Goal: Check status

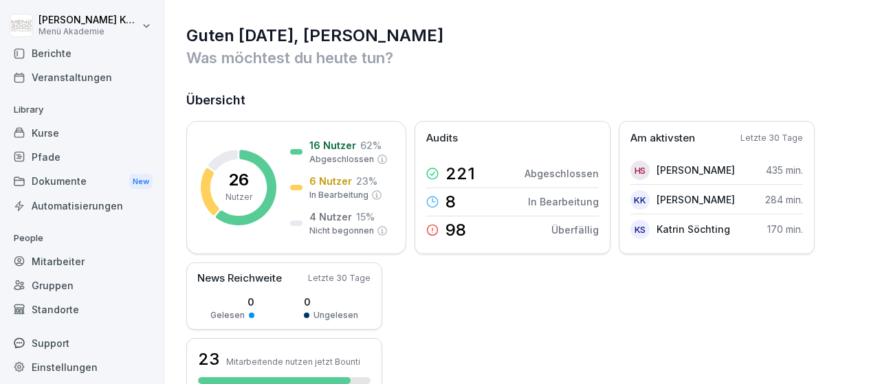
scroll to position [80, 0]
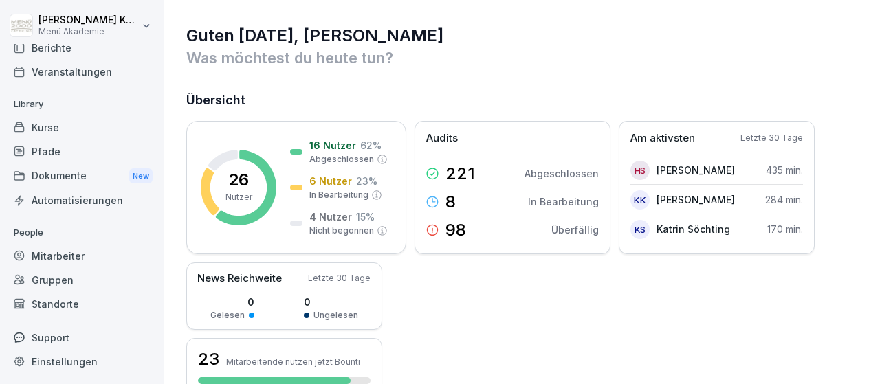
click at [58, 302] on div "Standorte" at bounding box center [82, 304] width 150 height 24
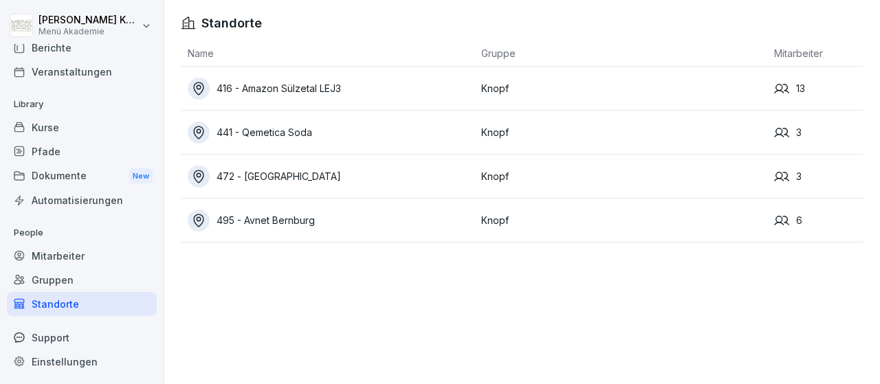
click at [321, 177] on div "472 - [GEOGRAPHIC_DATA]" at bounding box center [331, 177] width 287 height 22
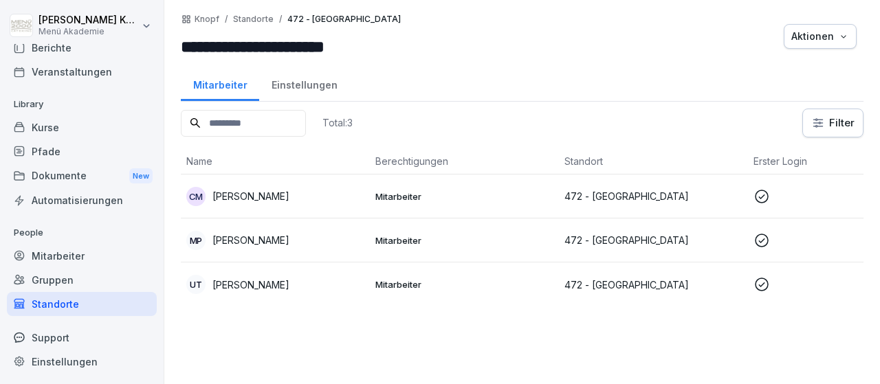
click at [404, 194] on p "Mitarbeiter" at bounding box center [464, 196] width 178 height 12
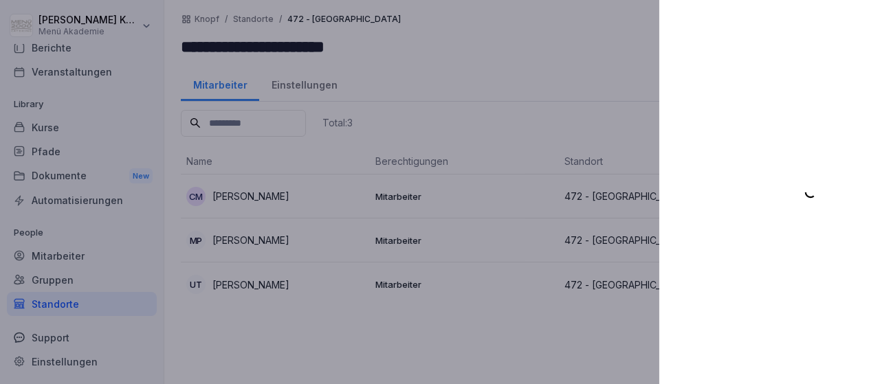
scroll to position [80, 0]
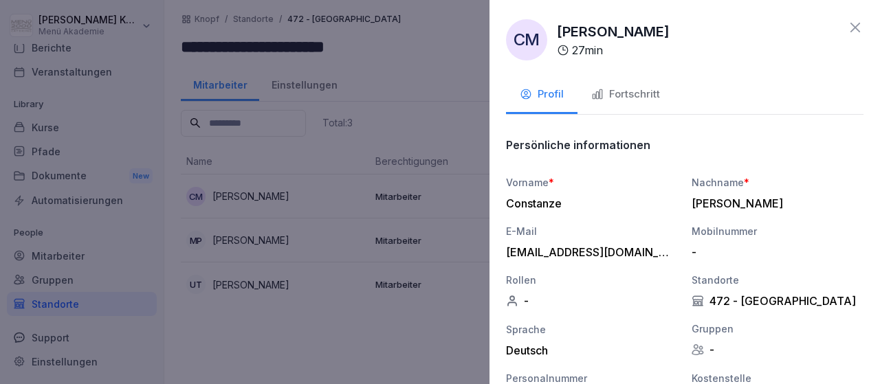
click at [626, 91] on div "Fortschritt" at bounding box center [625, 95] width 69 height 16
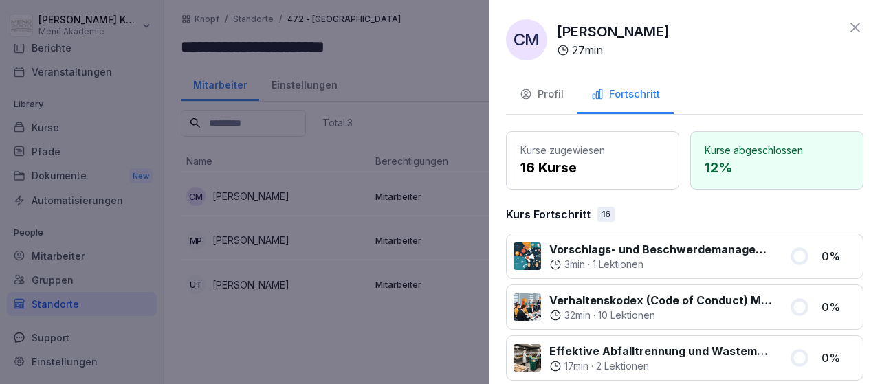
click at [857, 23] on icon at bounding box center [855, 27] width 16 height 16
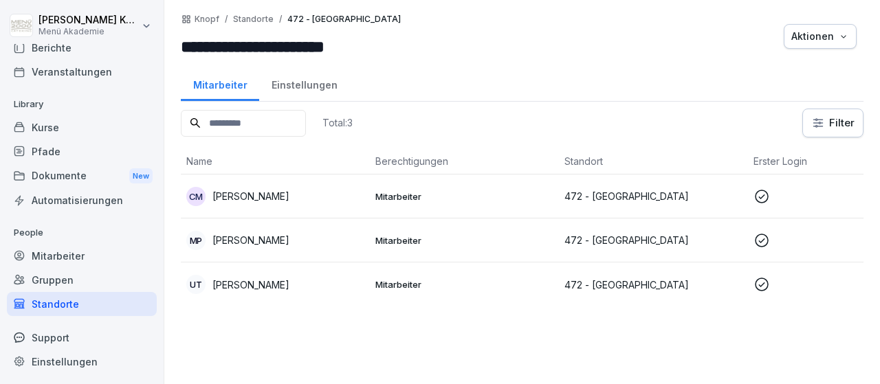
click at [238, 237] on p "[PERSON_NAME]" at bounding box center [250, 240] width 77 height 14
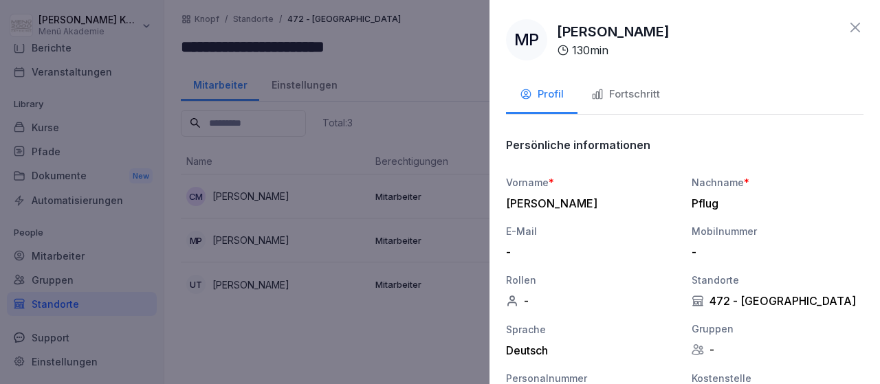
click at [649, 97] on div "Fortschritt" at bounding box center [625, 95] width 69 height 16
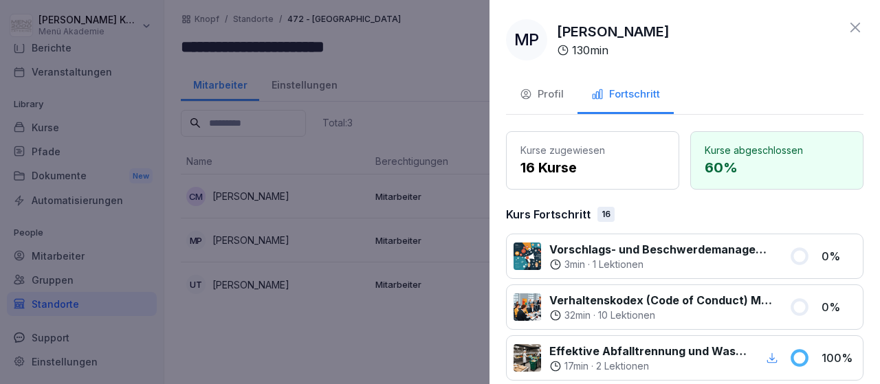
click at [853, 27] on icon at bounding box center [855, 27] width 16 height 16
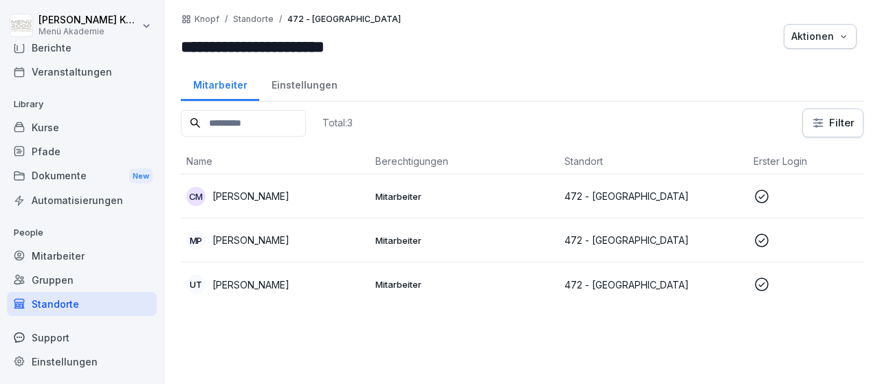
click at [273, 289] on p "[PERSON_NAME]" at bounding box center [250, 285] width 77 height 14
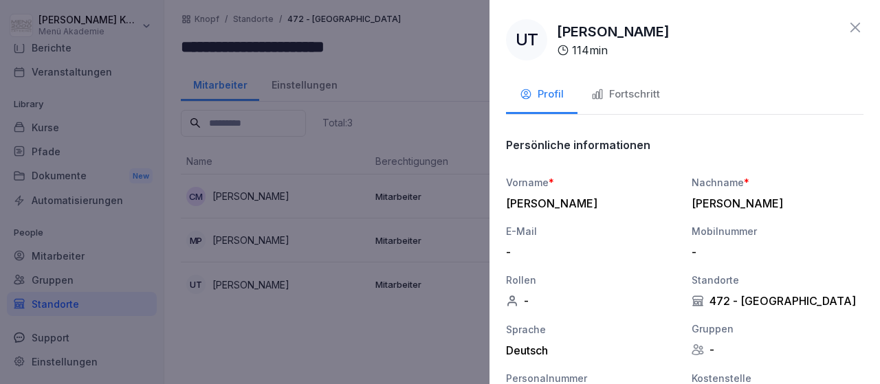
click at [640, 96] on div "Fortschritt" at bounding box center [625, 95] width 69 height 16
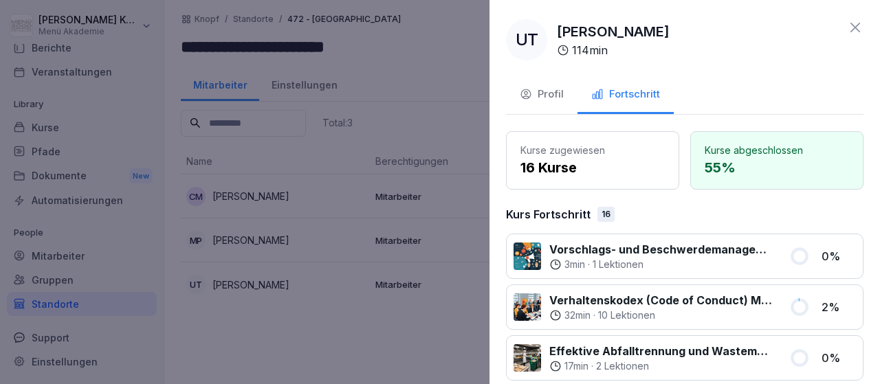
click at [860, 28] on icon at bounding box center [855, 27] width 16 height 16
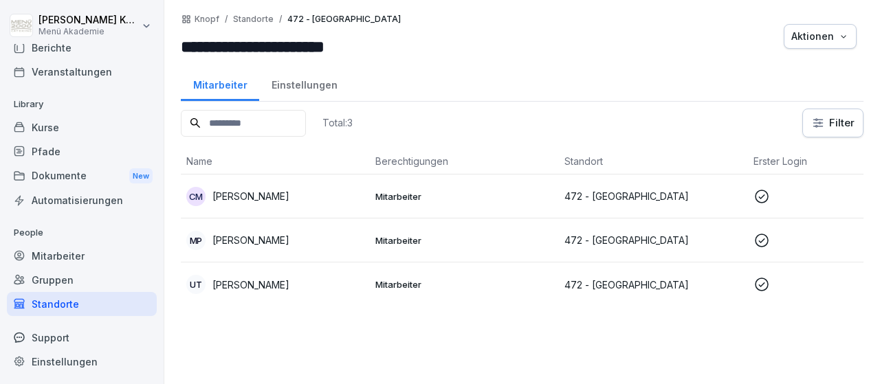
click at [46, 306] on div "Standorte" at bounding box center [82, 304] width 150 height 24
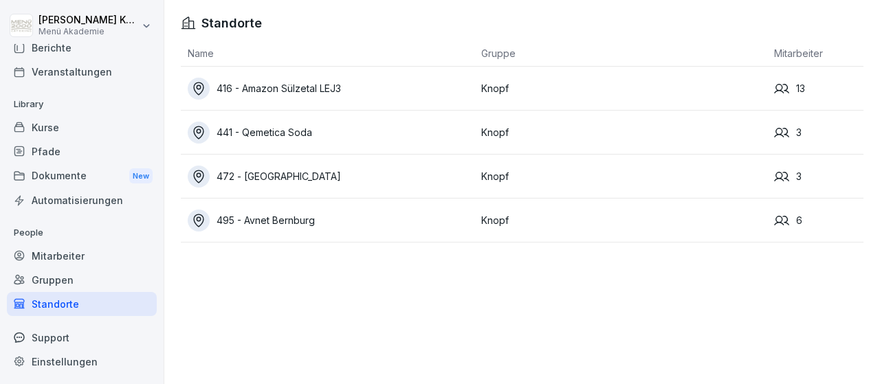
click at [296, 86] on div "416 - Amazon Sülzetal LEJ3" at bounding box center [331, 89] width 287 height 22
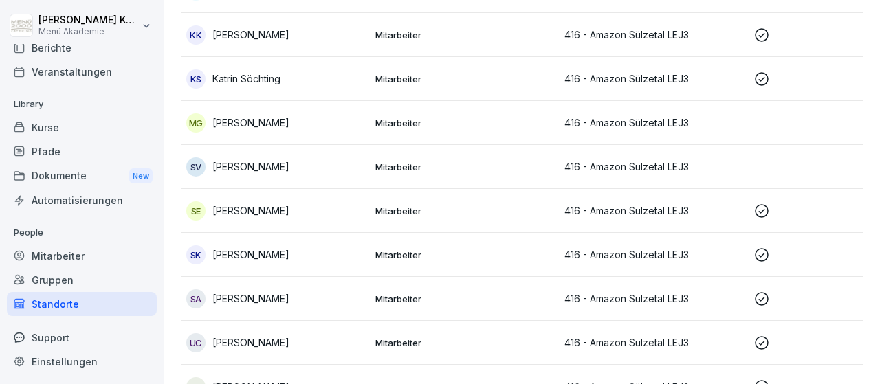
scroll to position [361, 0]
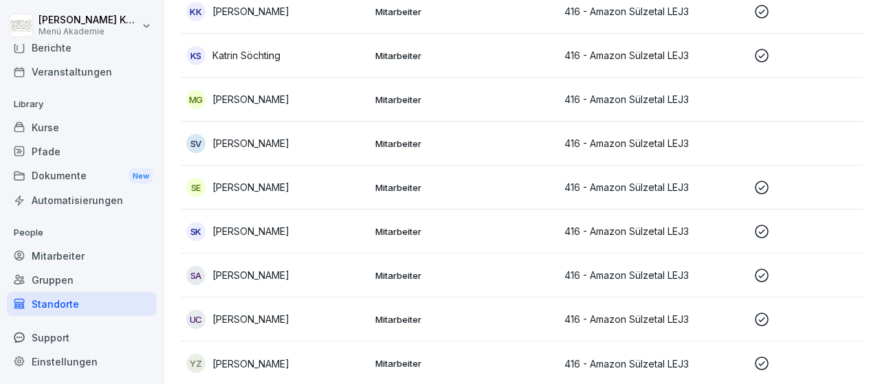
click at [405, 315] on p "Mitarbeiter" at bounding box center [464, 319] width 178 height 12
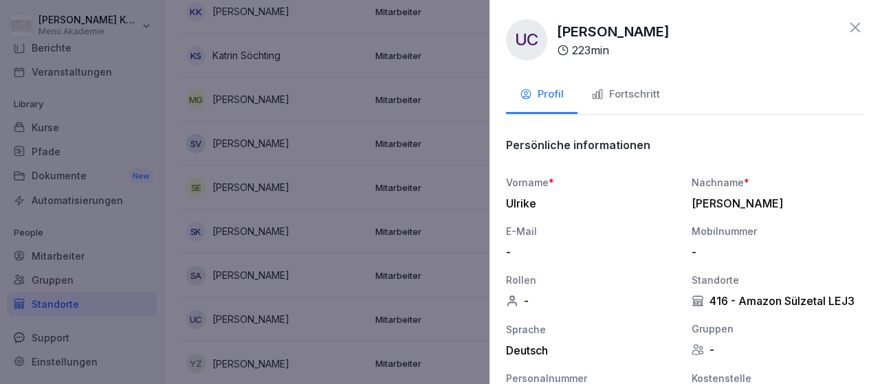
click at [639, 100] on div "Fortschritt" at bounding box center [625, 95] width 69 height 16
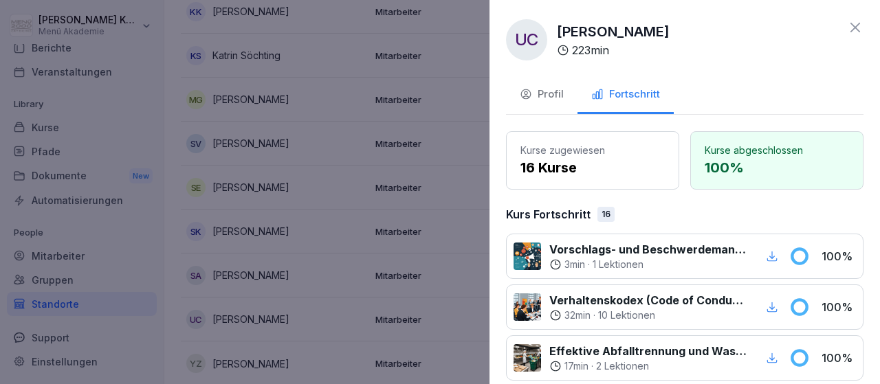
click at [856, 25] on icon at bounding box center [855, 27] width 16 height 16
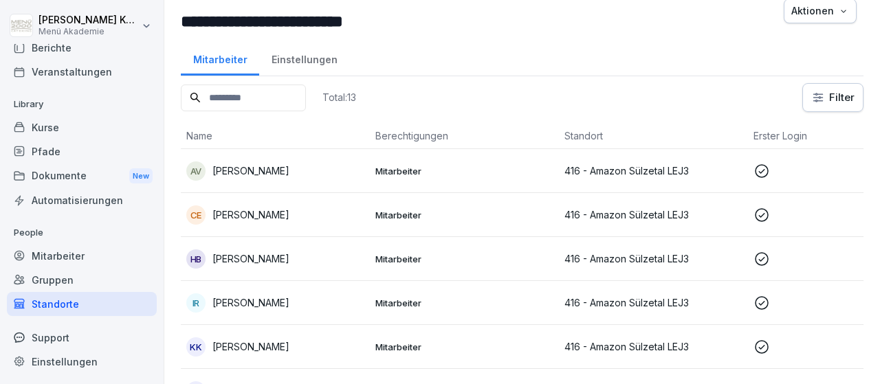
scroll to position [0, 0]
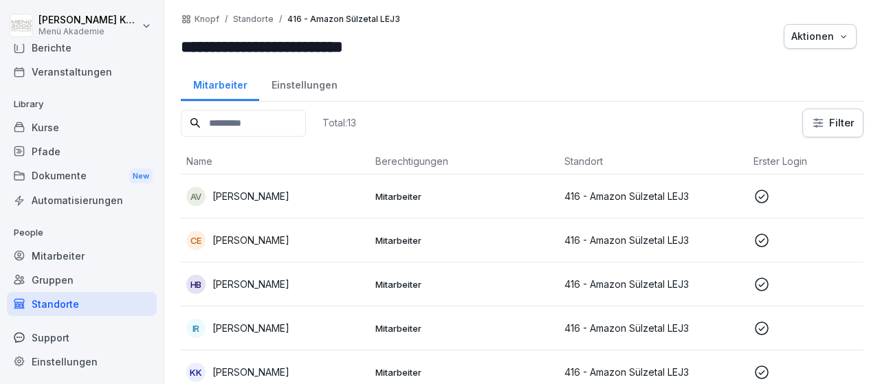
click at [400, 199] on p "Mitarbeiter" at bounding box center [464, 196] width 178 height 12
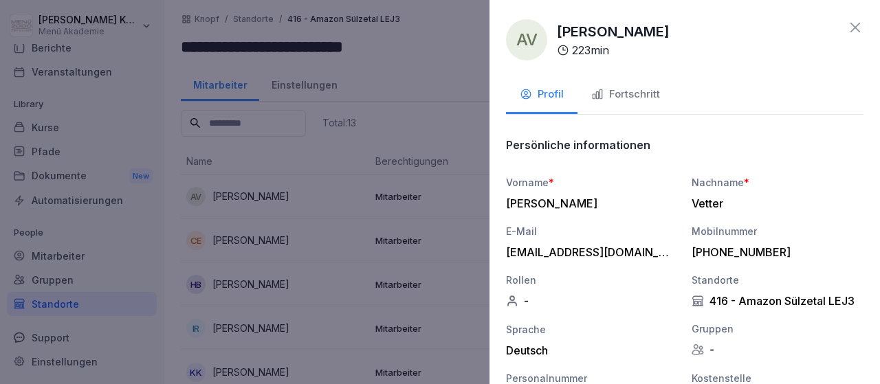
click at [609, 87] on div "Fortschritt" at bounding box center [625, 95] width 69 height 16
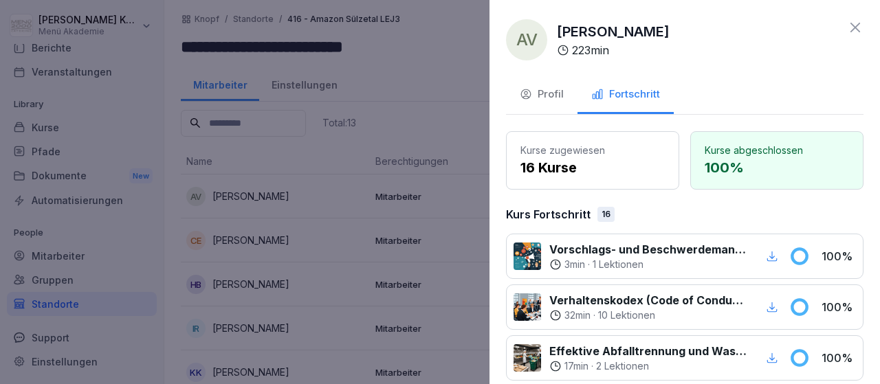
click at [860, 27] on icon at bounding box center [855, 27] width 16 height 16
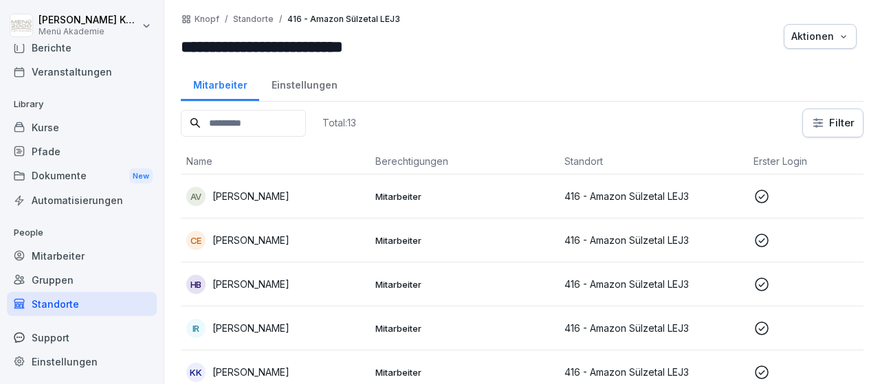
click at [271, 244] on p "[PERSON_NAME]" at bounding box center [250, 240] width 77 height 14
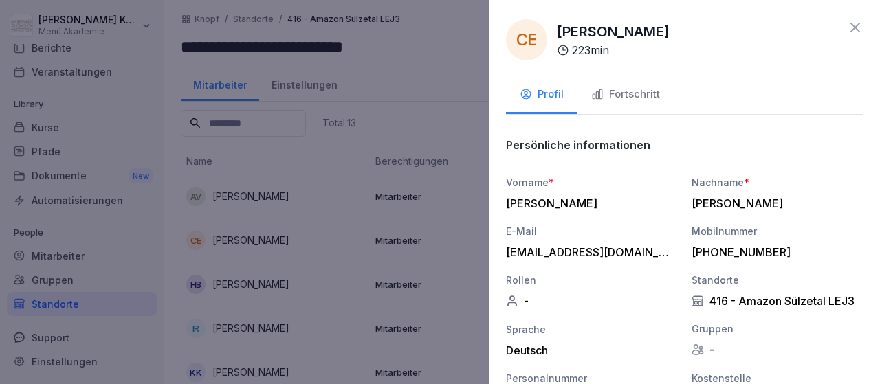
click at [860, 27] on icon at bounding box center [855, 27] width 16 height 16
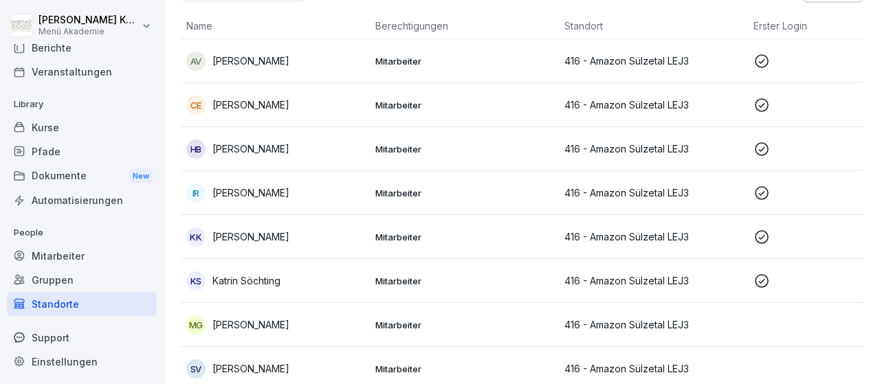
scroll to position [159, 0]
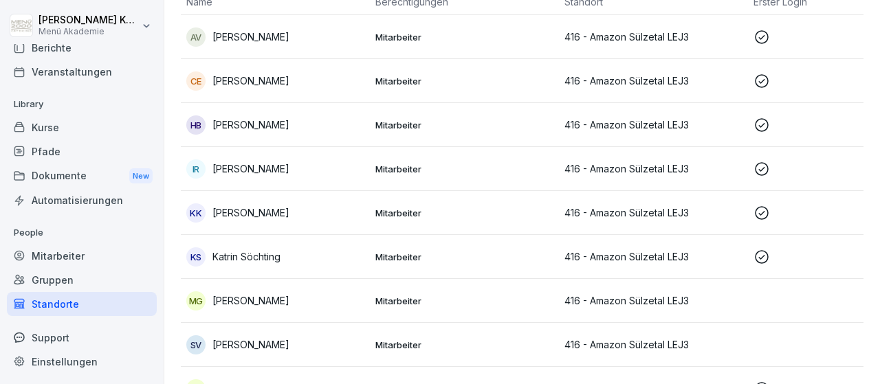
click at [249, 168] on p "[PERSON_NAME]" at bounding box center [250, 168] width 77 height 14
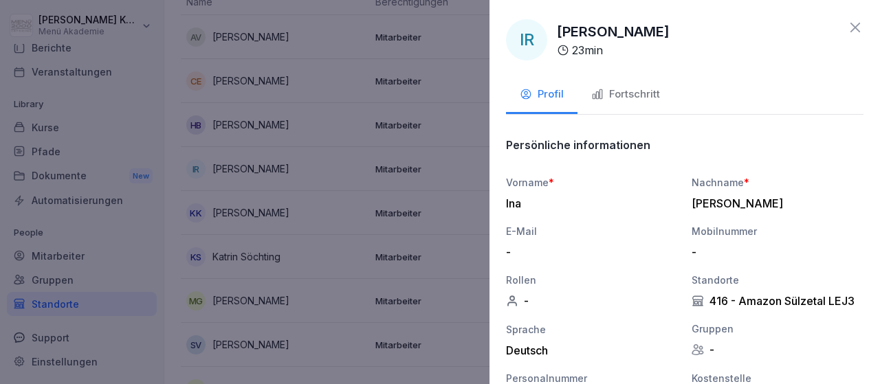
click at [611, 93] on div "Fortschritt" at bounding box center [625, 95] width 69 height 16
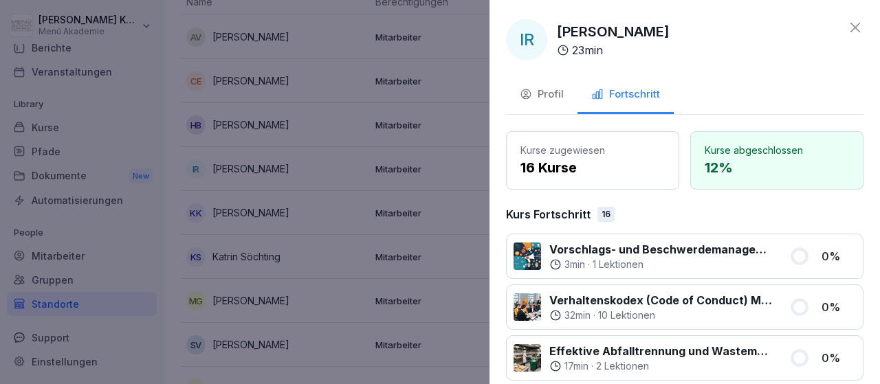
click at [857, 25] on icon at bounding box center [855, 28] width 10 height 10
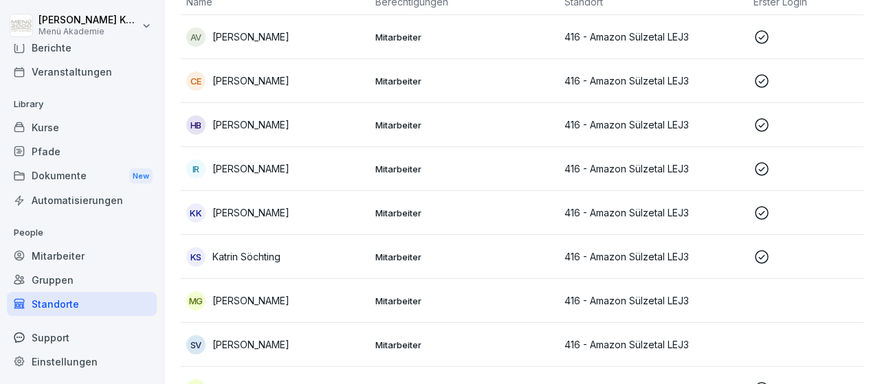
click at [249, 255] on p "Katrin Söchting" at bounding box center [246, 256] width 68 height 14
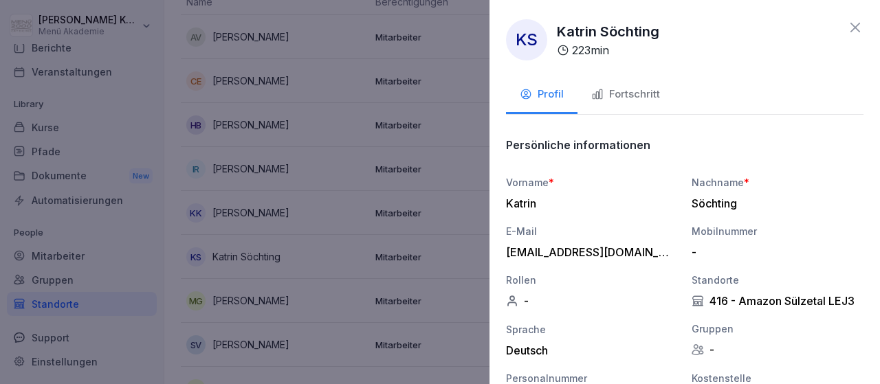
click at [629, 98] on div "Fortschritt" at bounding box center [625, 95] width 69 height 16
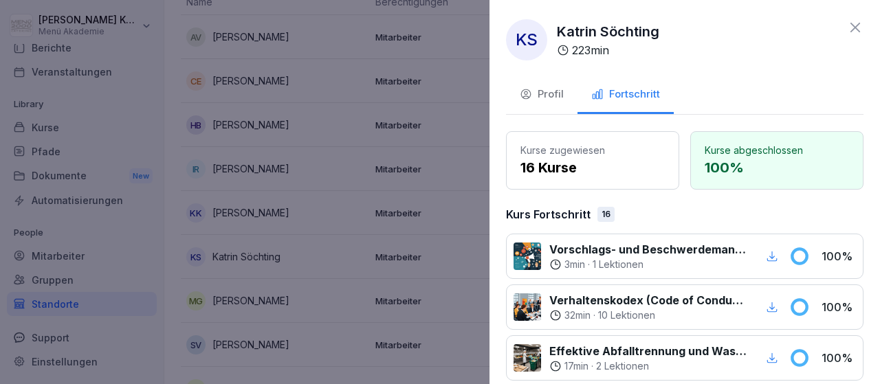
click at [853, 28] on icon at bounding box center [855, 27] width 16 height 16
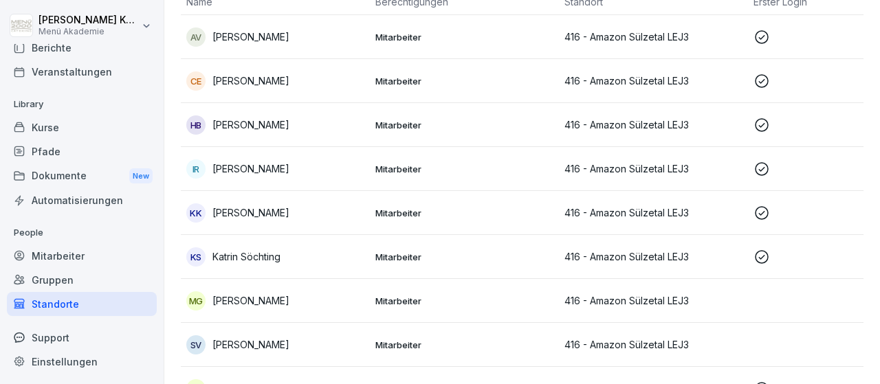
scroll to position [319, 0]
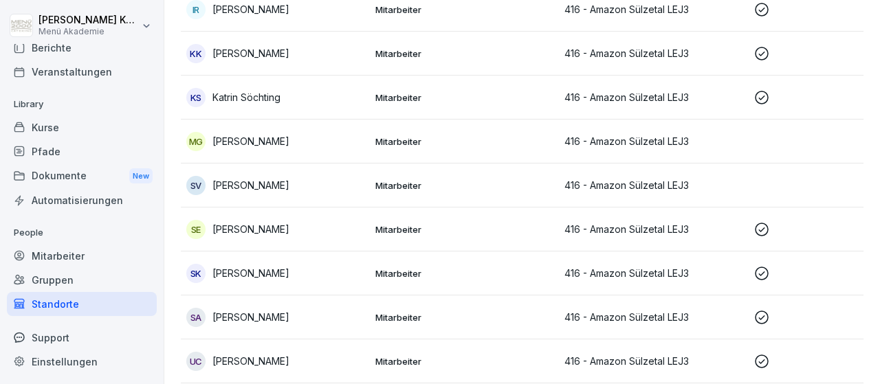
click at [254, 146] on p "[PERSON_NAME]" at bounding box center [250, 141] width 77 height 14
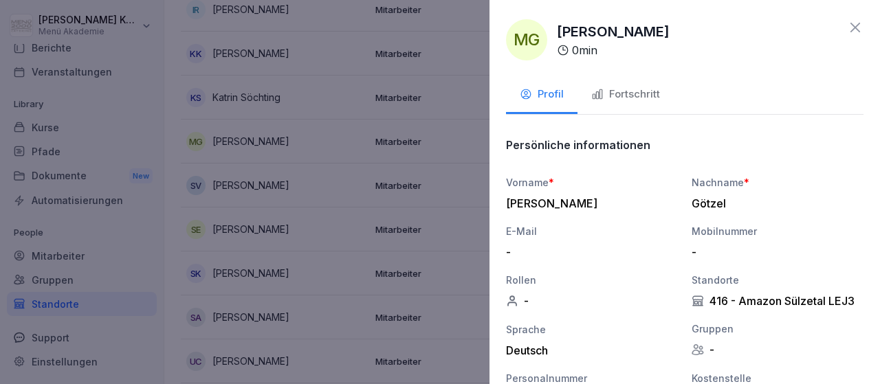
click at [631, 93] on div "Fortschritt" at bounding box center [625, 95] width 69 height 16
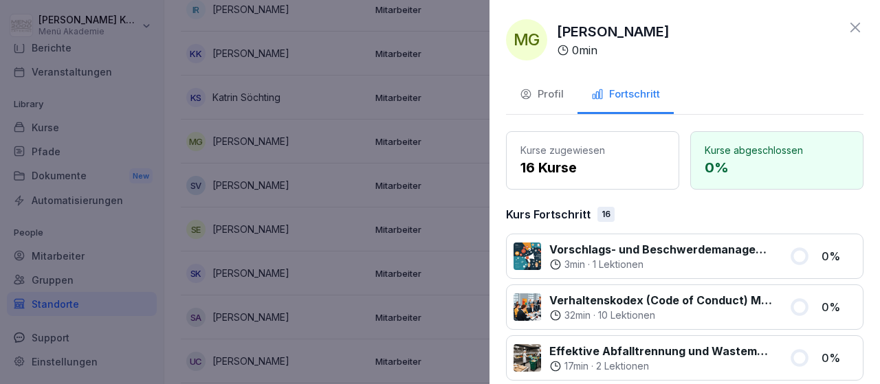
click at [852, 29] on icon at bounding box center [855, 27] width 16 height 16
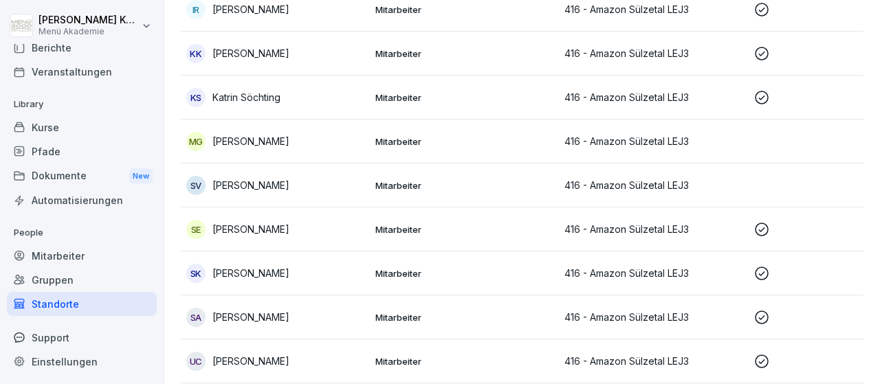
click at [233, 231] on p "[PERSON_NAME]" at bounding box center [250, 229] width 77 height 14
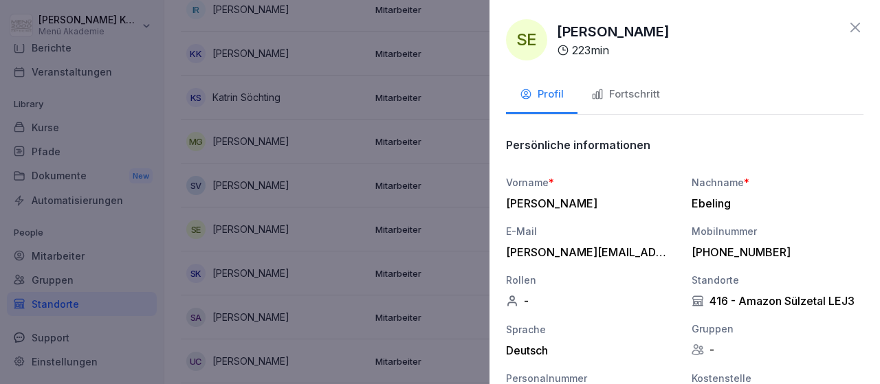
click at [645, 99] on div "Fortschritt" at bounding box center [625, 95] width 69 height 16
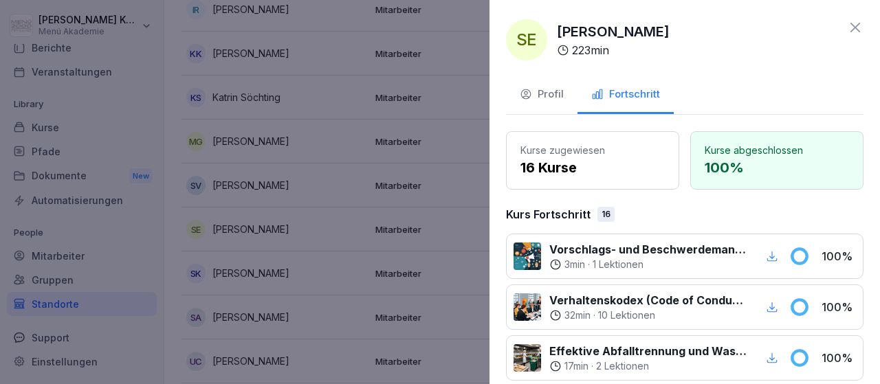
click at [851, 25] on icon at bounding box center [855, 27] width 16 height 16
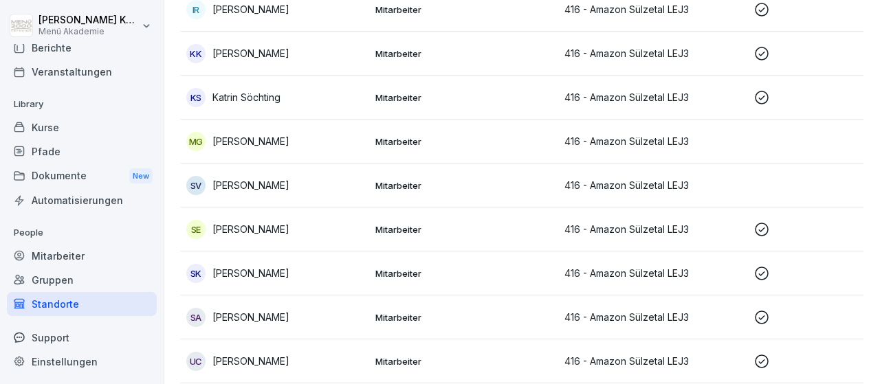
scroll to position [361, 0]
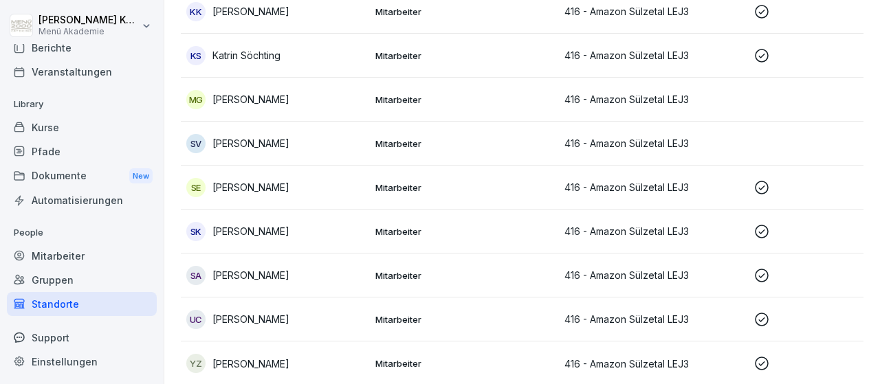
click at [255, 274] on p "[PERSON_NAME]" at bounding box center [250, 275] width 77 height 14
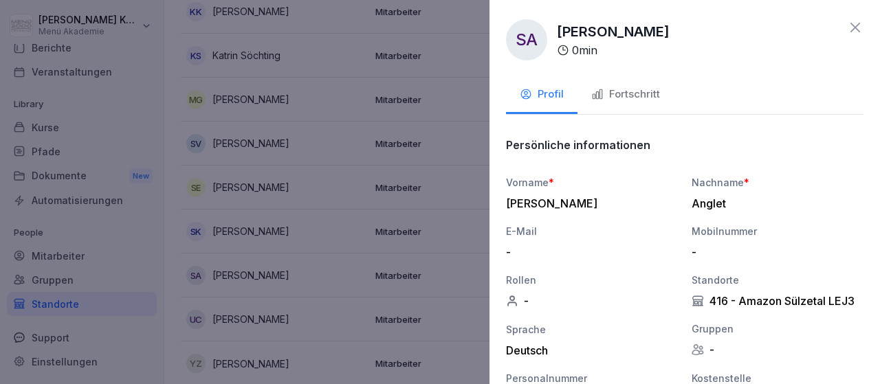
click at [638, 90] on div "Fortschritt" at bounding box center [625, 95] width 69 height 16
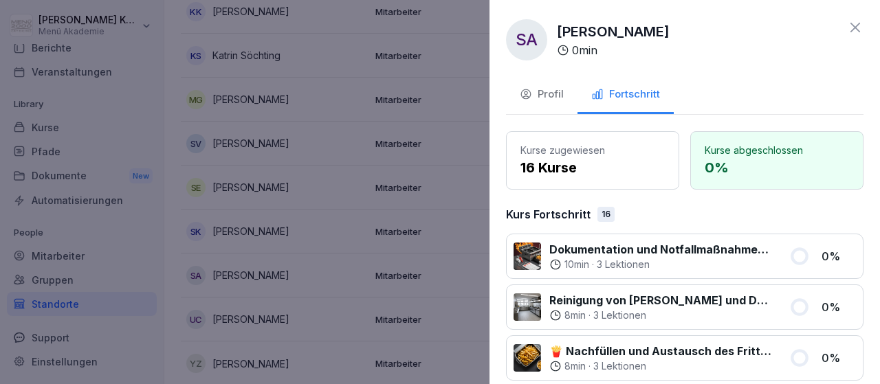
click at [860, 31] on icon at bounding box center [855, 27] width 16 height 16
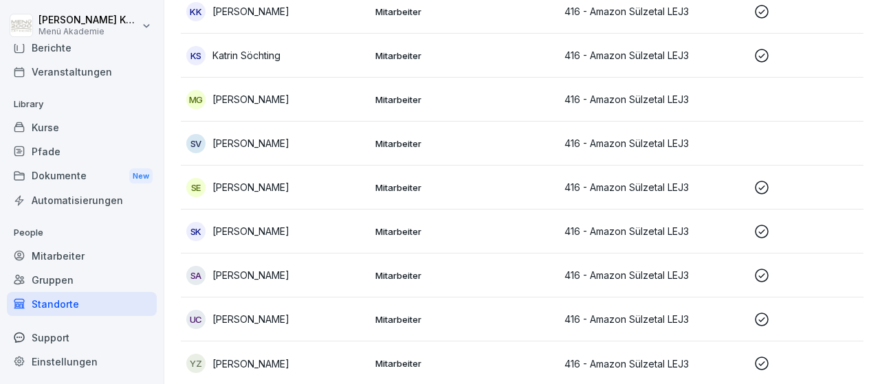
click at [271, 366] on p "[PERSON_NAME]" at bounding box center [250, 364] width 77 height 14
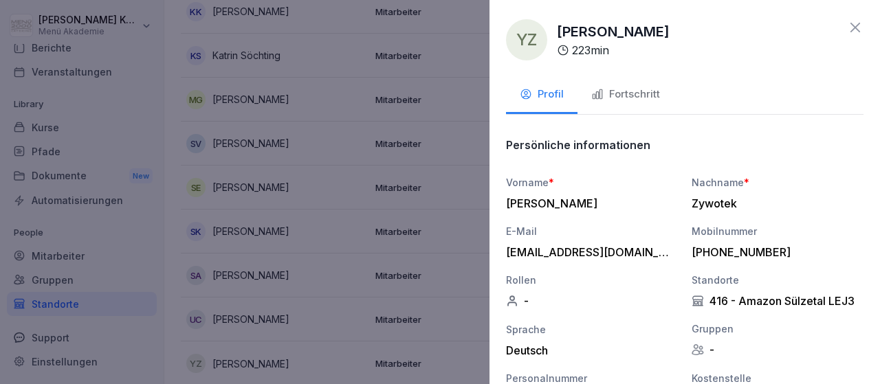
click at [629, 99] on div "Fortschritt" at bounding box center [625, 95] width 69 height 16
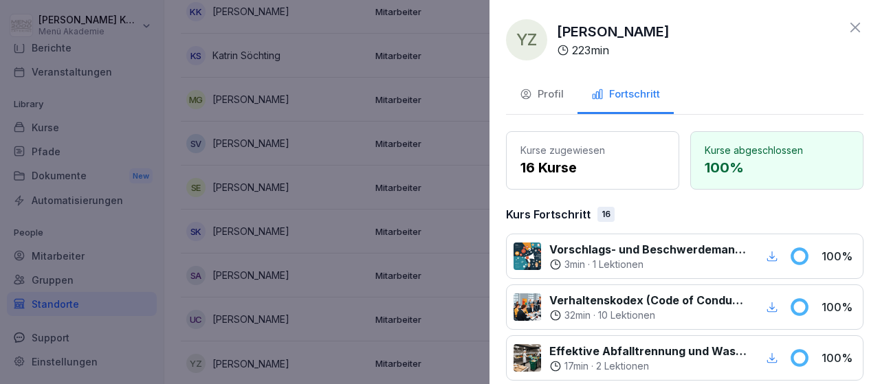
click at [855, 29] on icon at bounding box center [855, 27] width 16 height 16
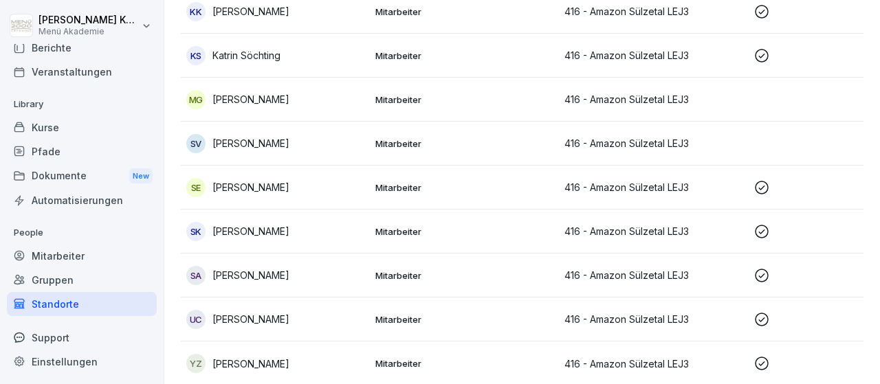
scroll to position [0, 0]
